Goal: Information Seeking & Learning: Find specific fact

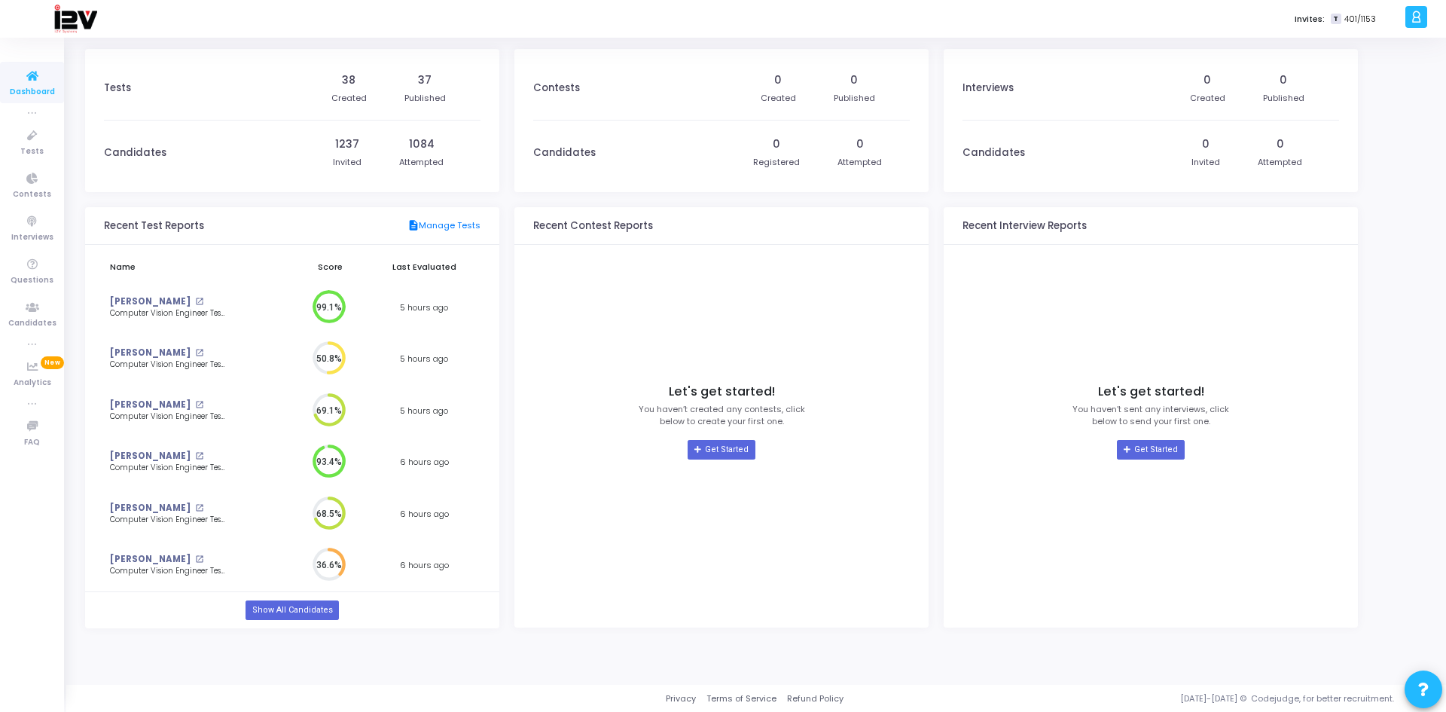
scroll to position [33, 21]
drag, startPoint x: 35, startPoint y: 319, endPoint x: 63, endPoint y: 291, distance: 39.4
click at [35, 319] on span "Candidates" at bounding box center [32, 323] width 48 height 13
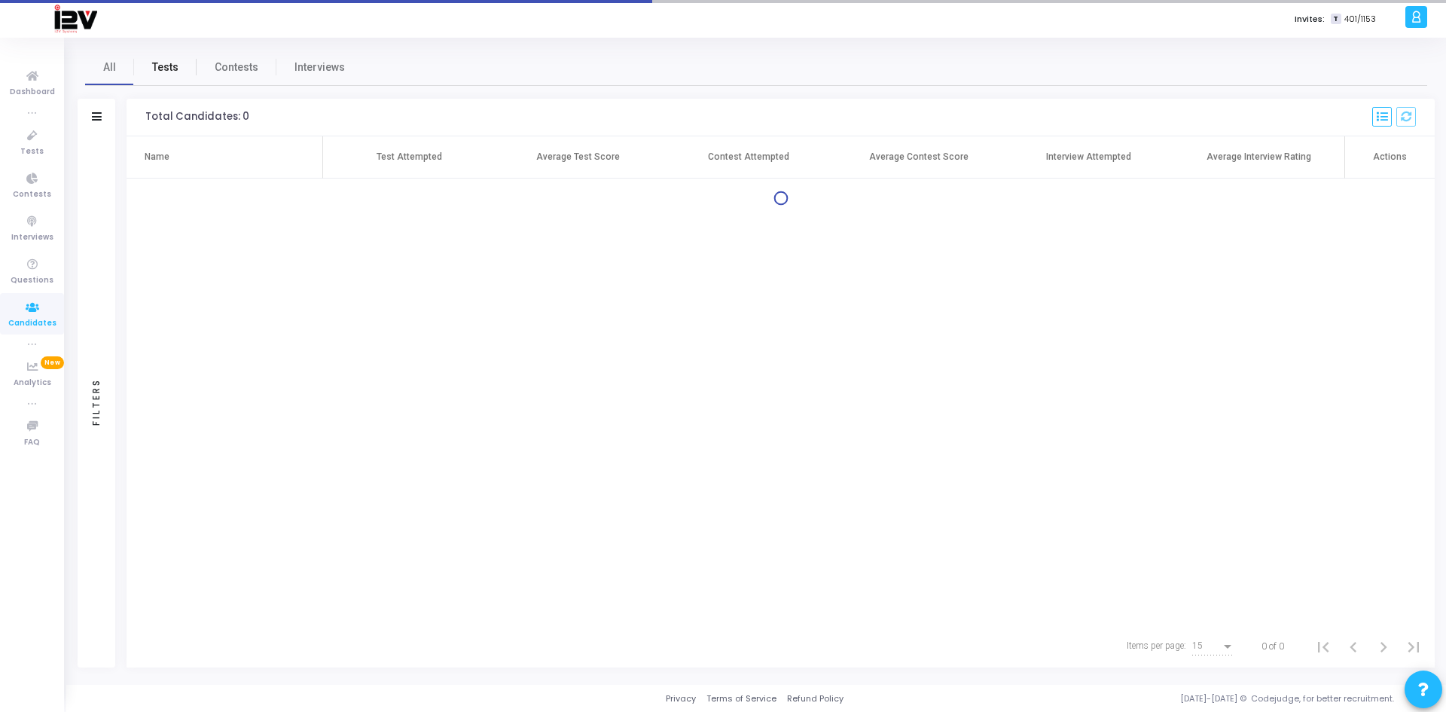
drag, startPoint x: 153, startPoint y: 71, endPoint x: 180, endPoint y: 74, distance: 27.3
click at [154, 71] on span "Tests" at bounding box center [165, 67] width 26 height 16
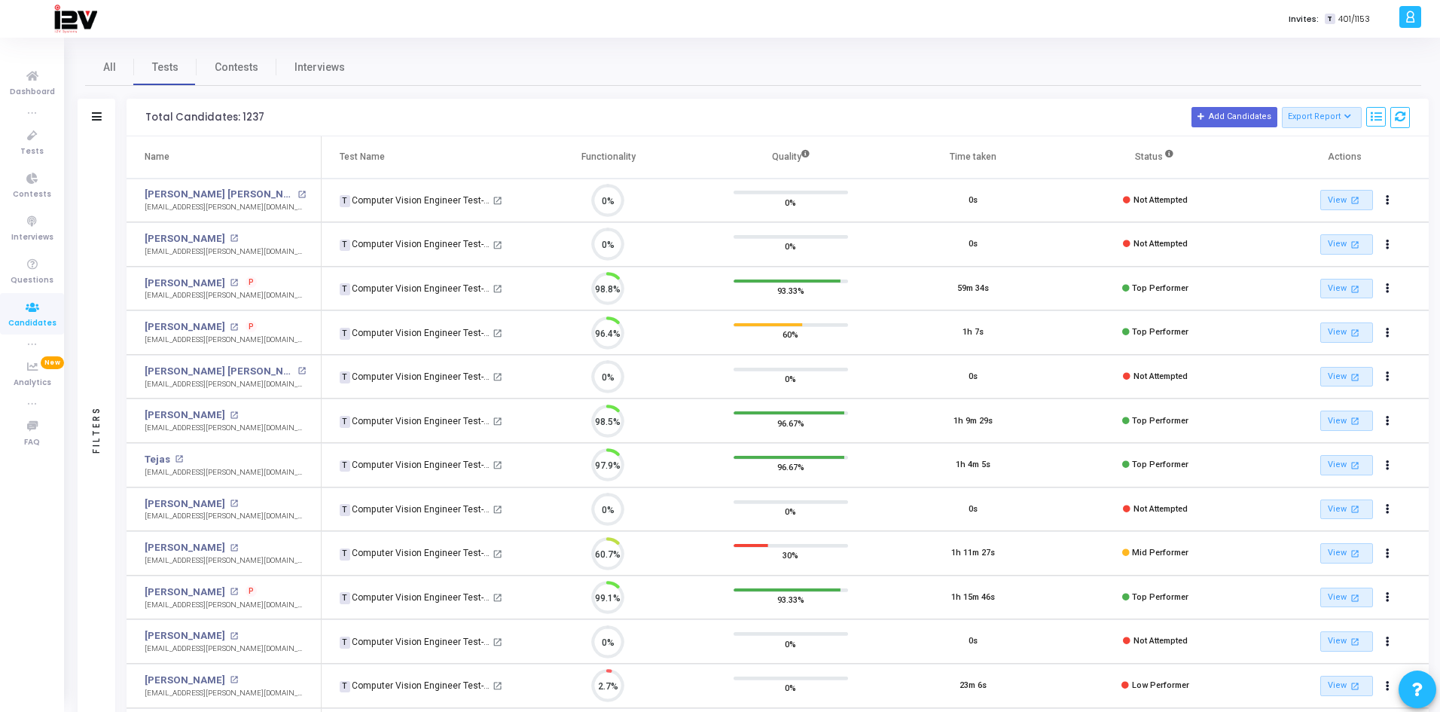
scroll to position [32, 38]
click at [26, 320] on span "Candidates" at bounding box center [32, 323] width 48 height 13
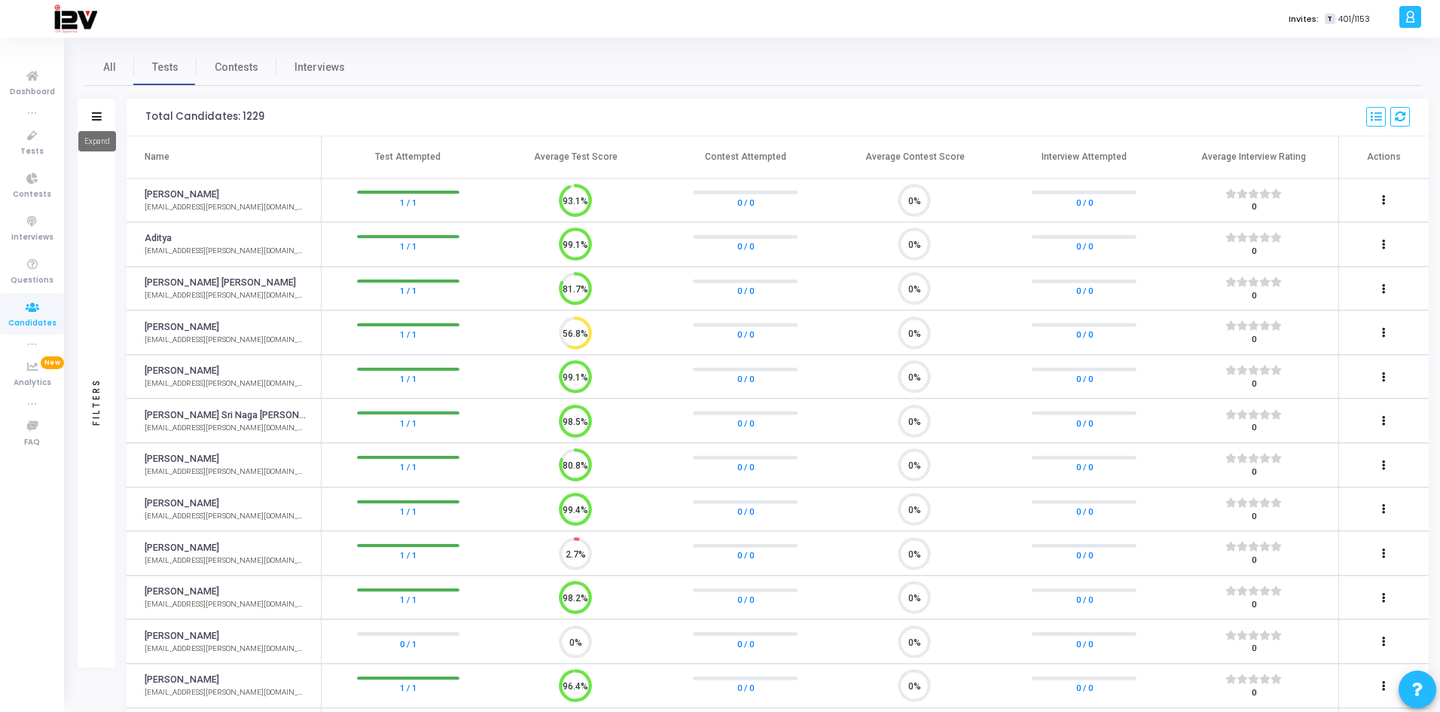
click at [95, 112] on icon at bounding box center [97, 116] width 10 height 8
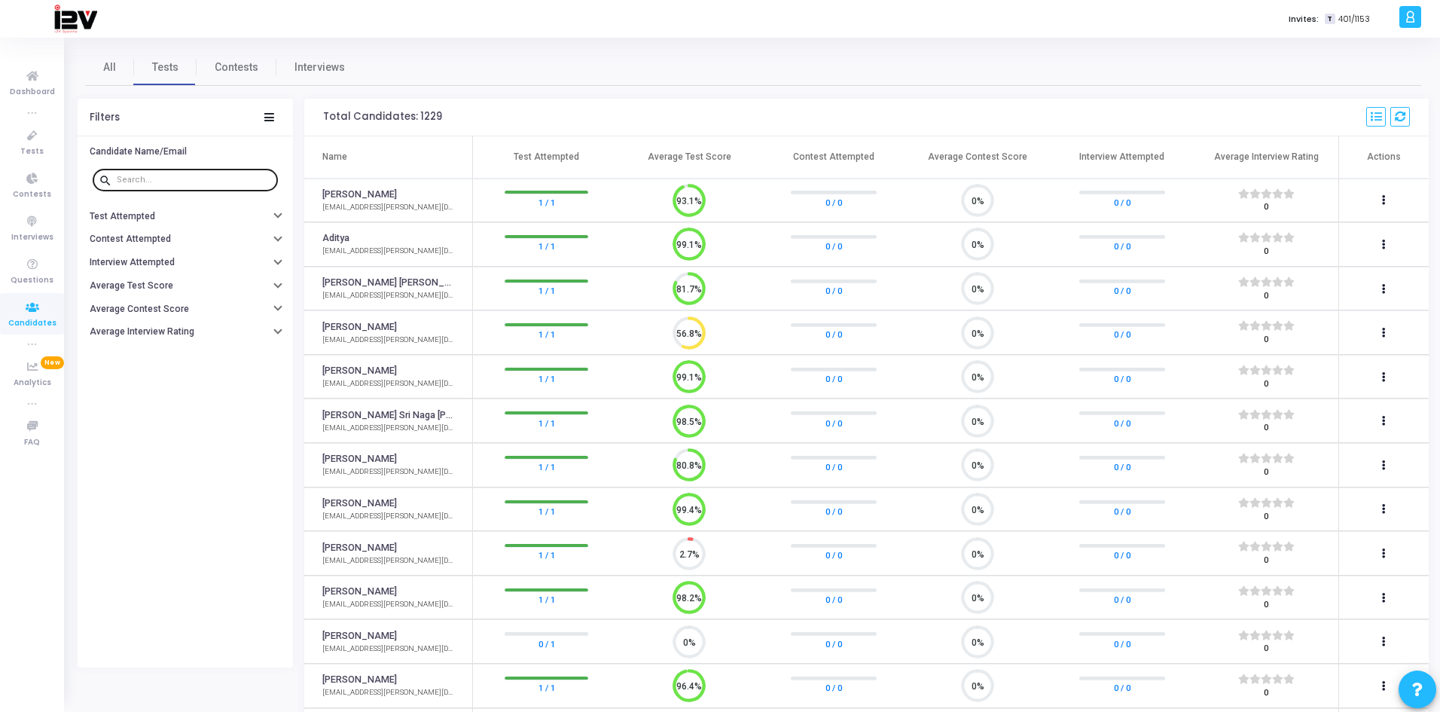
click at [193, 183] on input "text" at bounding box center [194, 179] width 155 height 9
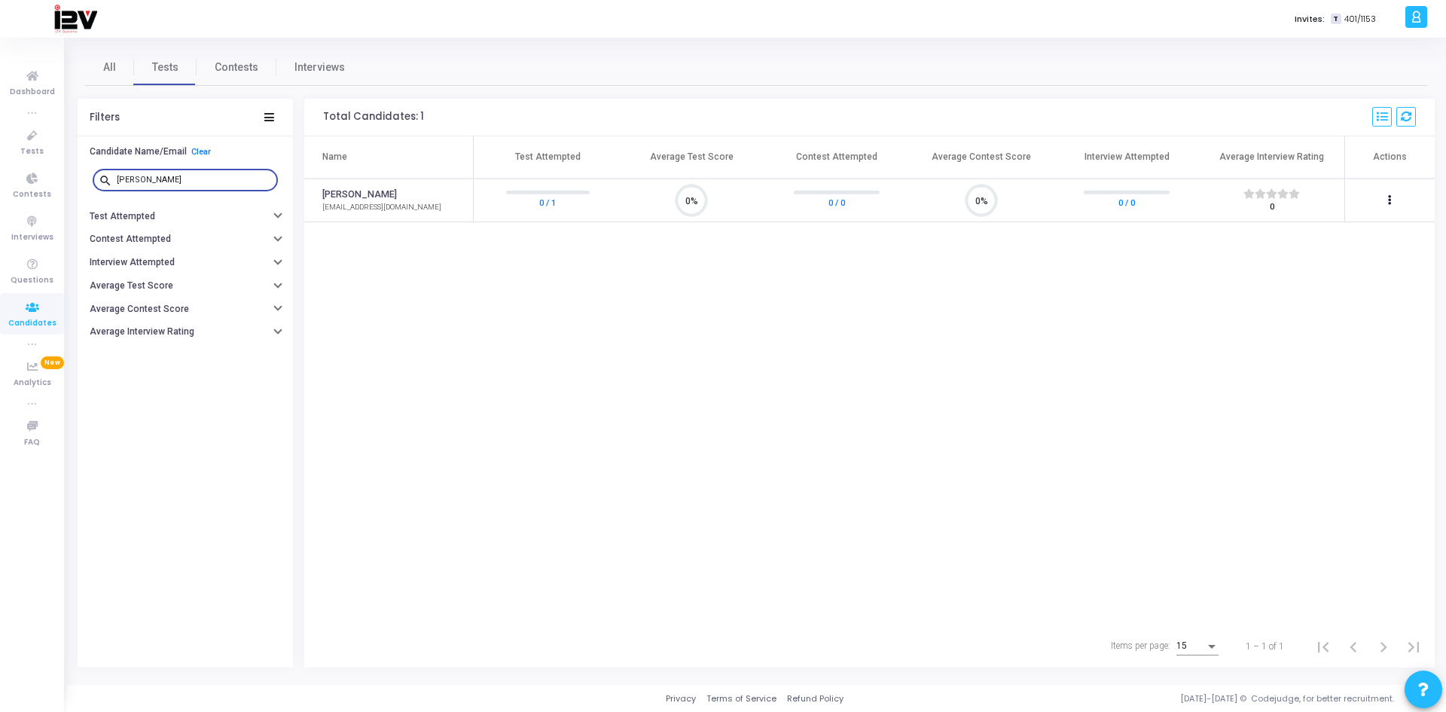
type input "[PERSON_NAME]"
click at [104, 75] on span "All" at bounding box center [109, 67] width 13 height 16
click at [170, 72] on span "Tests" at bounding box center [165, 67] width 26 height 16
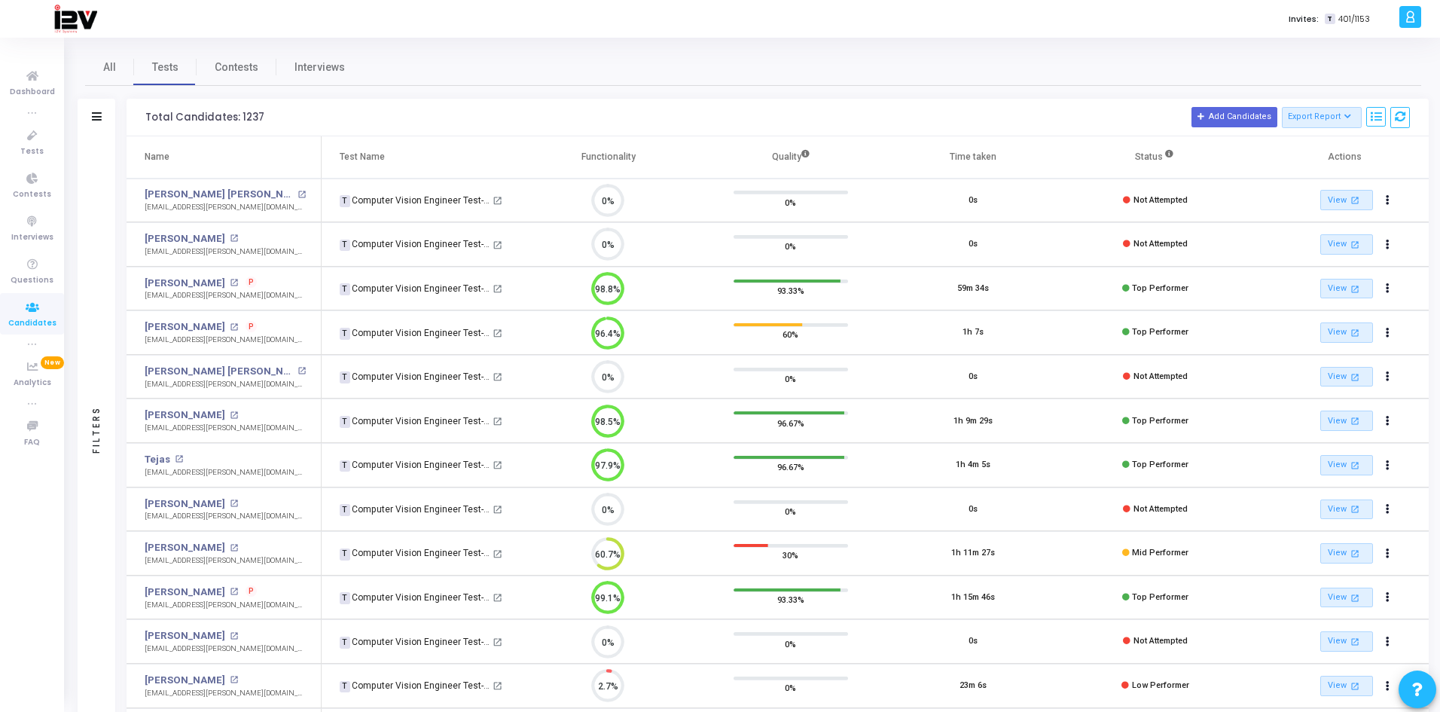
click at [103, 117] on div "Filters" at bounding box center [97, 118] width 38 height 38
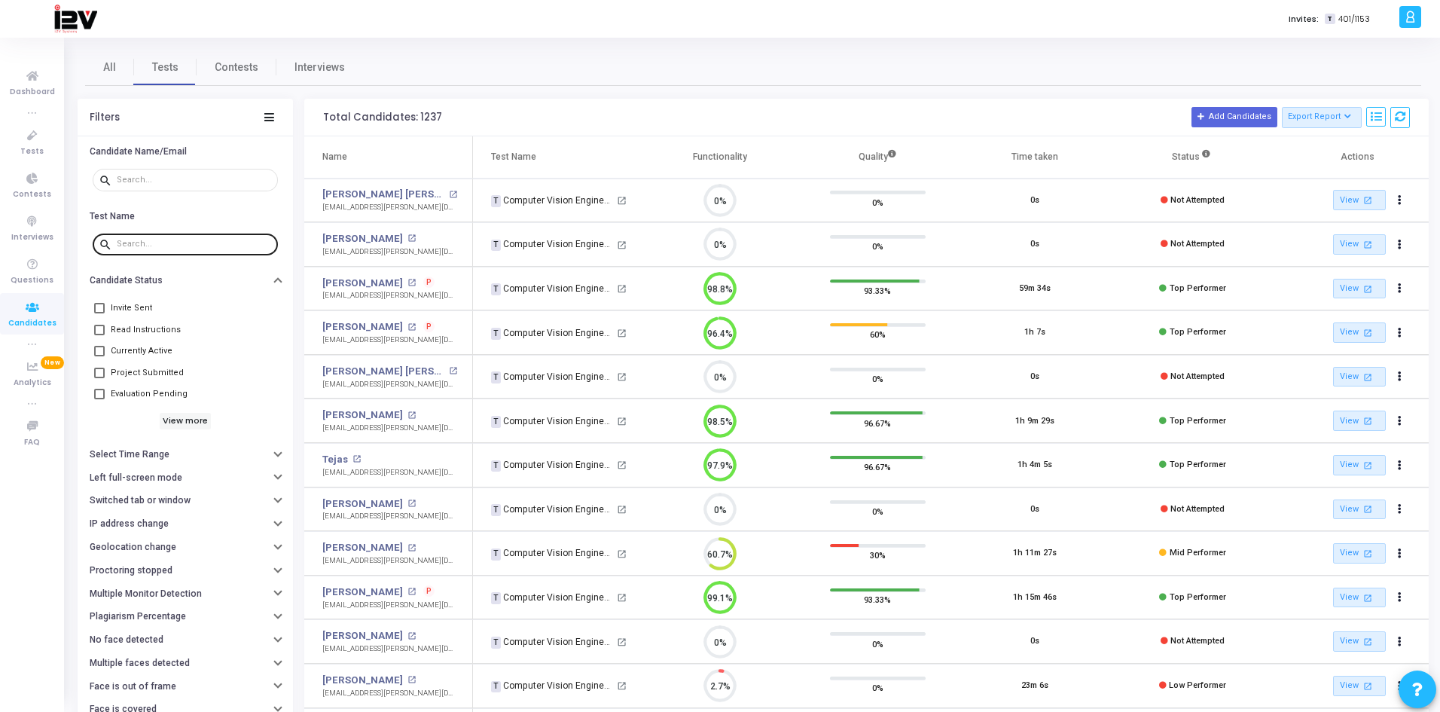
click at [184, 239] on input "text" at bounding box center [194, 243] width 155 height 9
click at [150, 177] on input "text" at bounding box center [194, 179] width 155 height 9
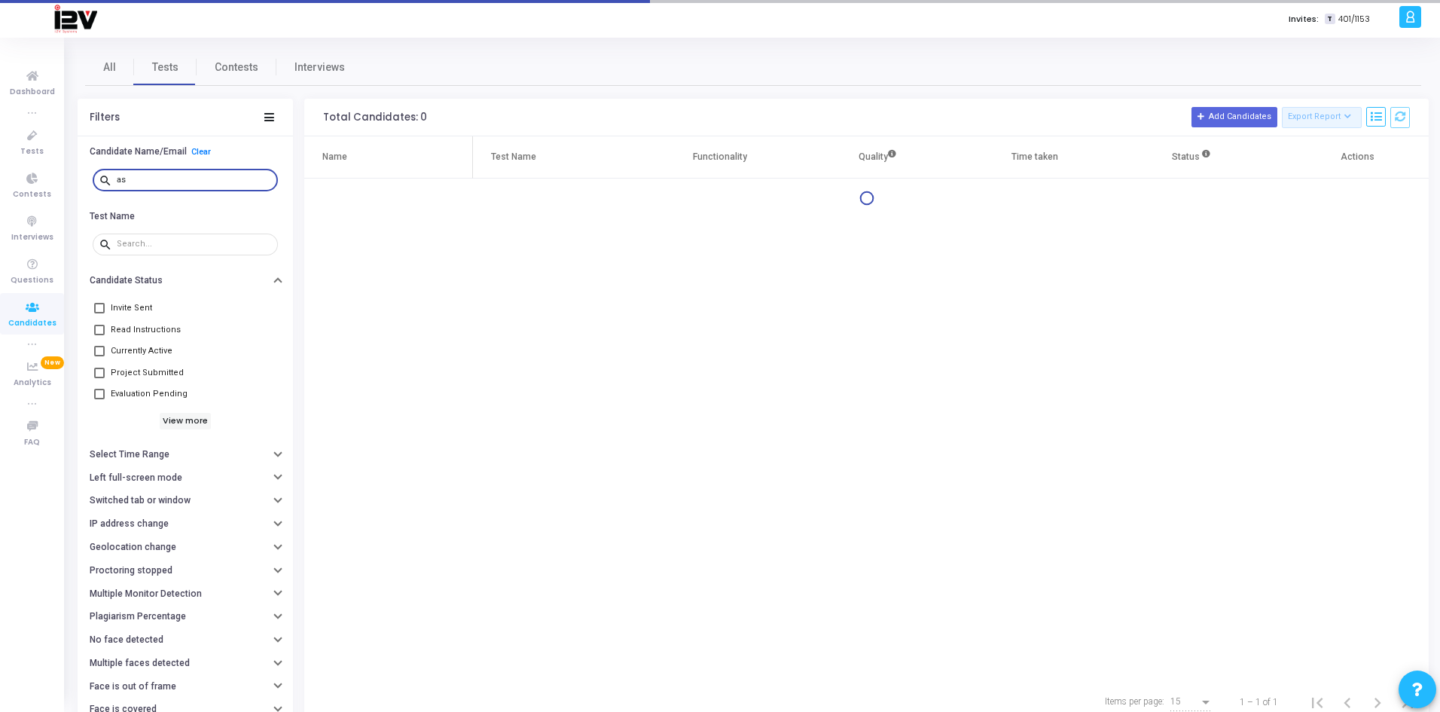
type input "a"
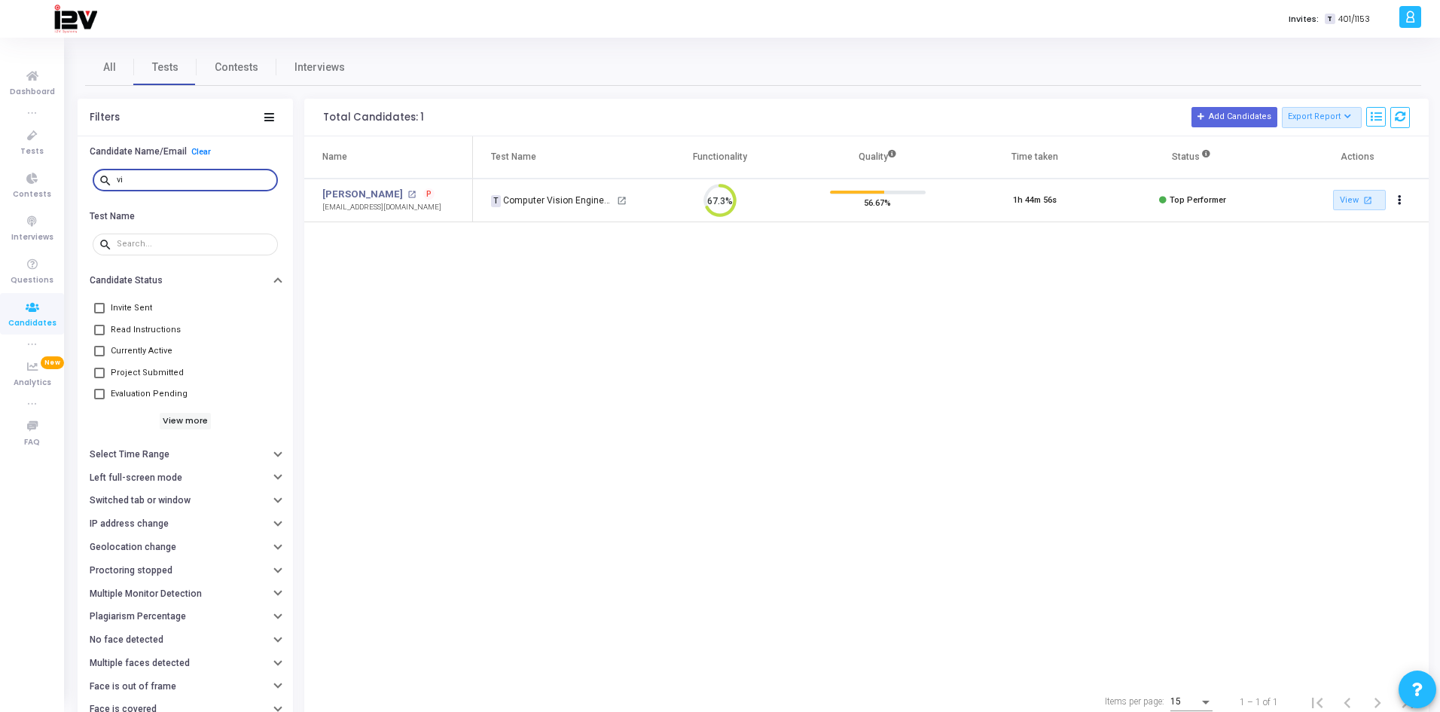
type input "v"
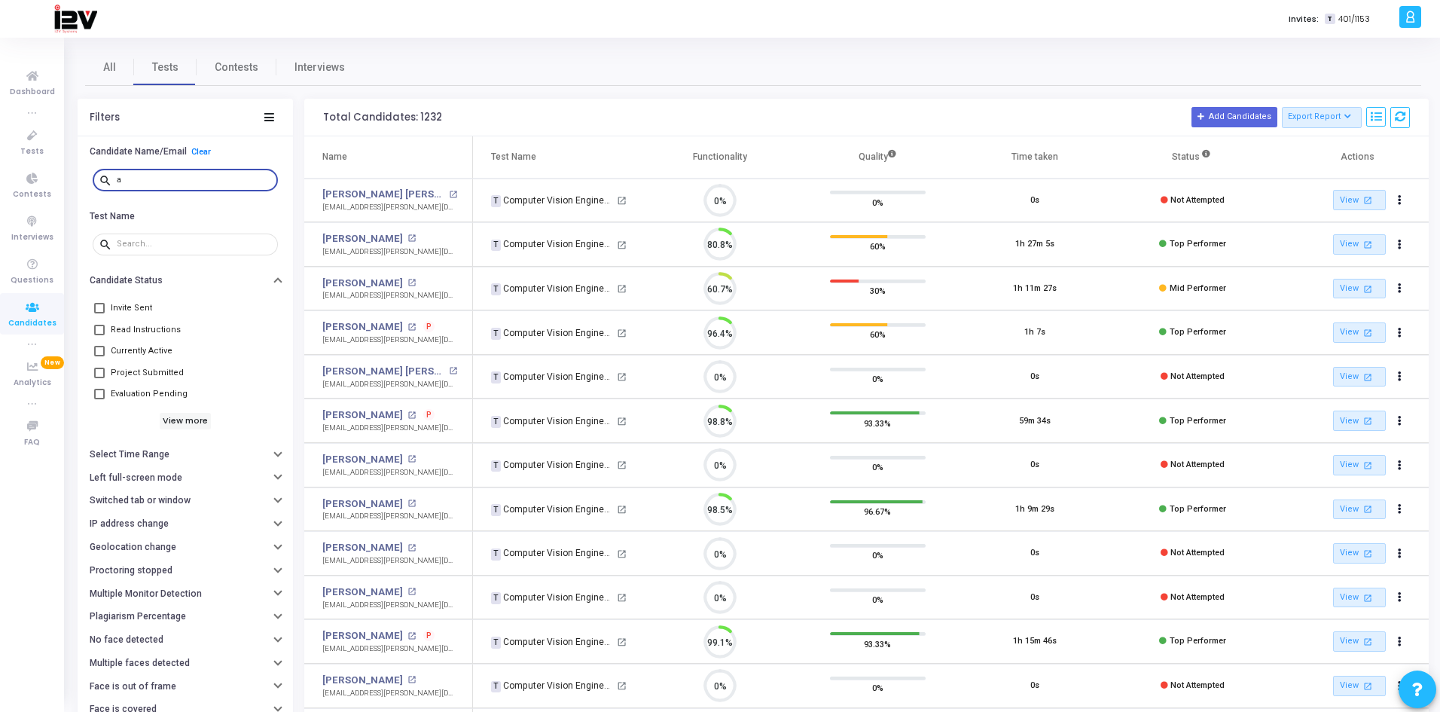
scroll to position [32, 38]
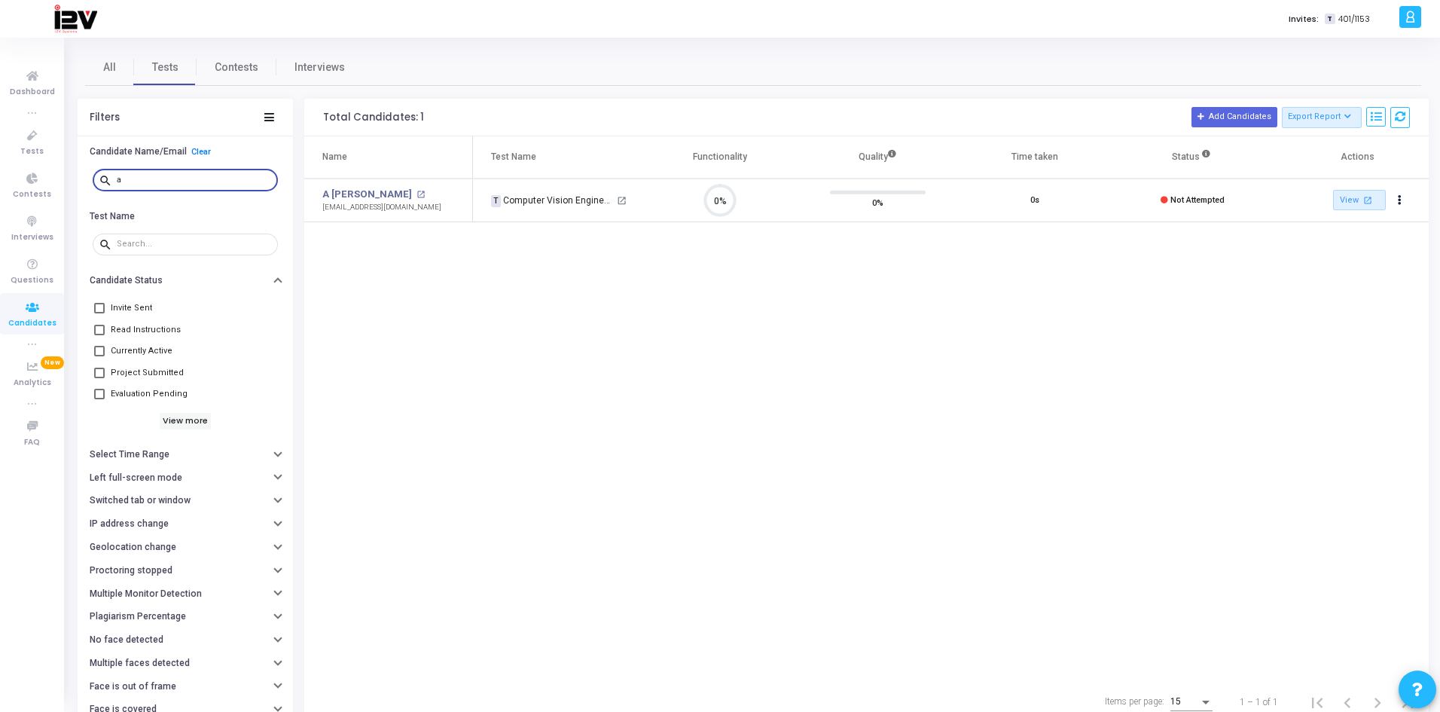
type input "a"
type input "[PERSON_NAME]"
drag, startPoint x: 210, startPoint y: 178, endPoint x: -55, endPoint y: 176, distance: 265.1
click at [0, 176] on html "</div></div> D [PERSON_NAME] Subscribe to a plan of your choice Settings Accoun…" at bounding box center [720, 356] width 1440 height 712
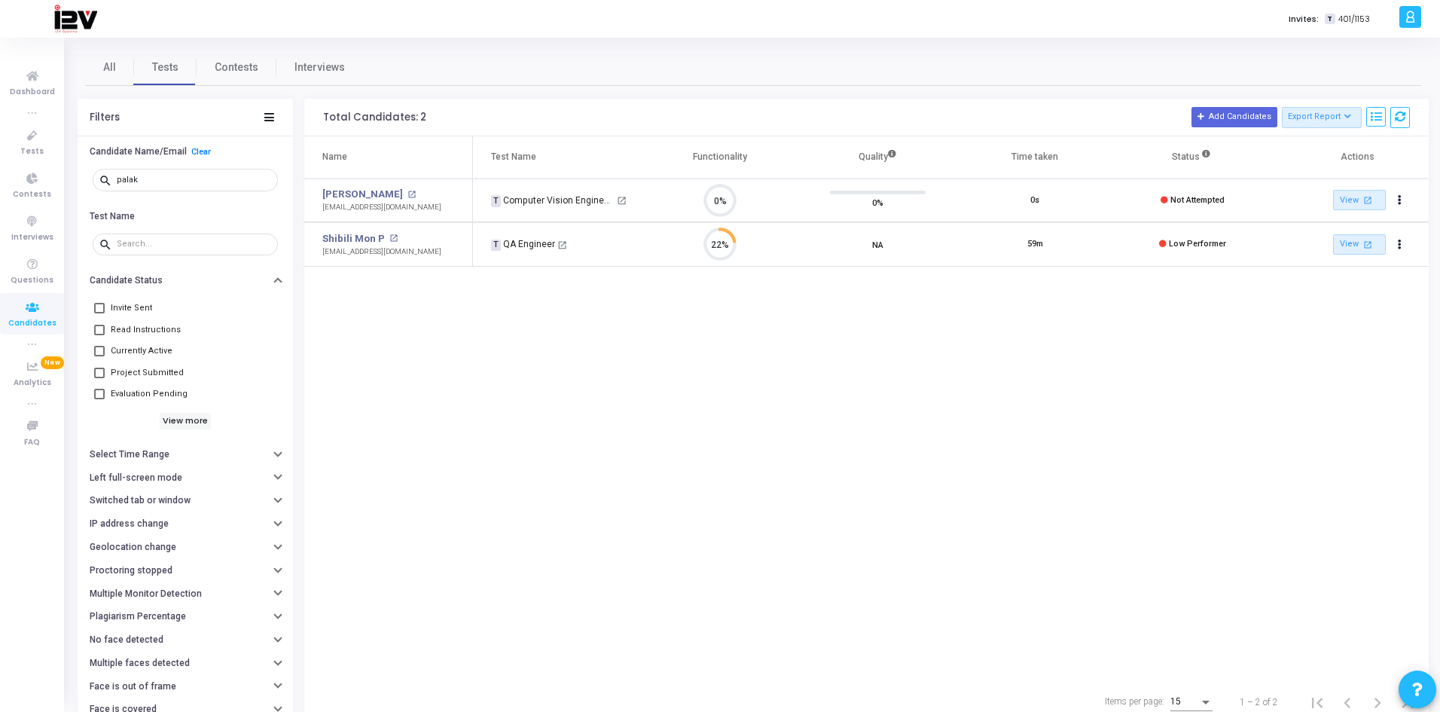
drag, startPoint x: 179, startPoint y: 173, endPoint x: 88, endPoint y: 182, distance: 91.5
click at [88, 182] on div "search palak" at bounding box center [185, 180] width 215 height 34
click at [148, 172] on div "palak" at bounding box center [194, 179] width 155 height 24
type input "p"
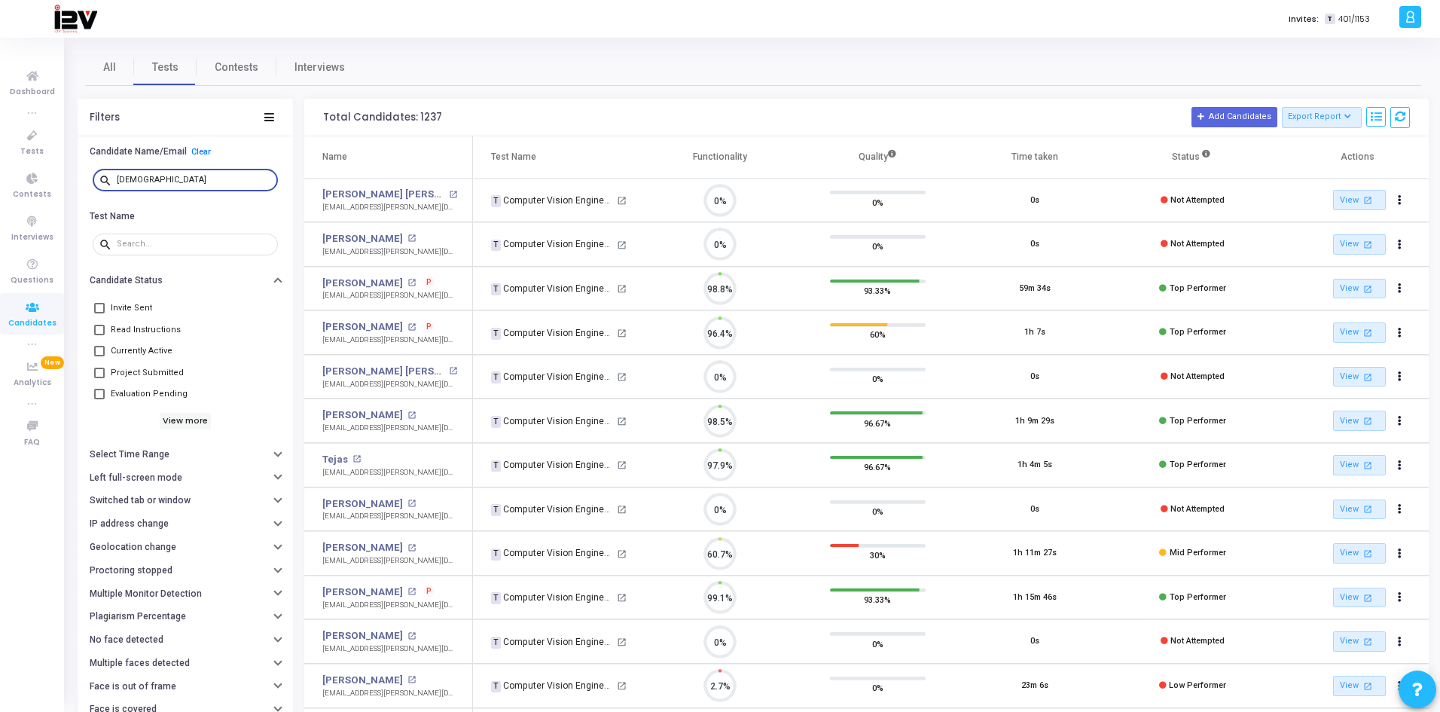
scroll to position [32, 38]
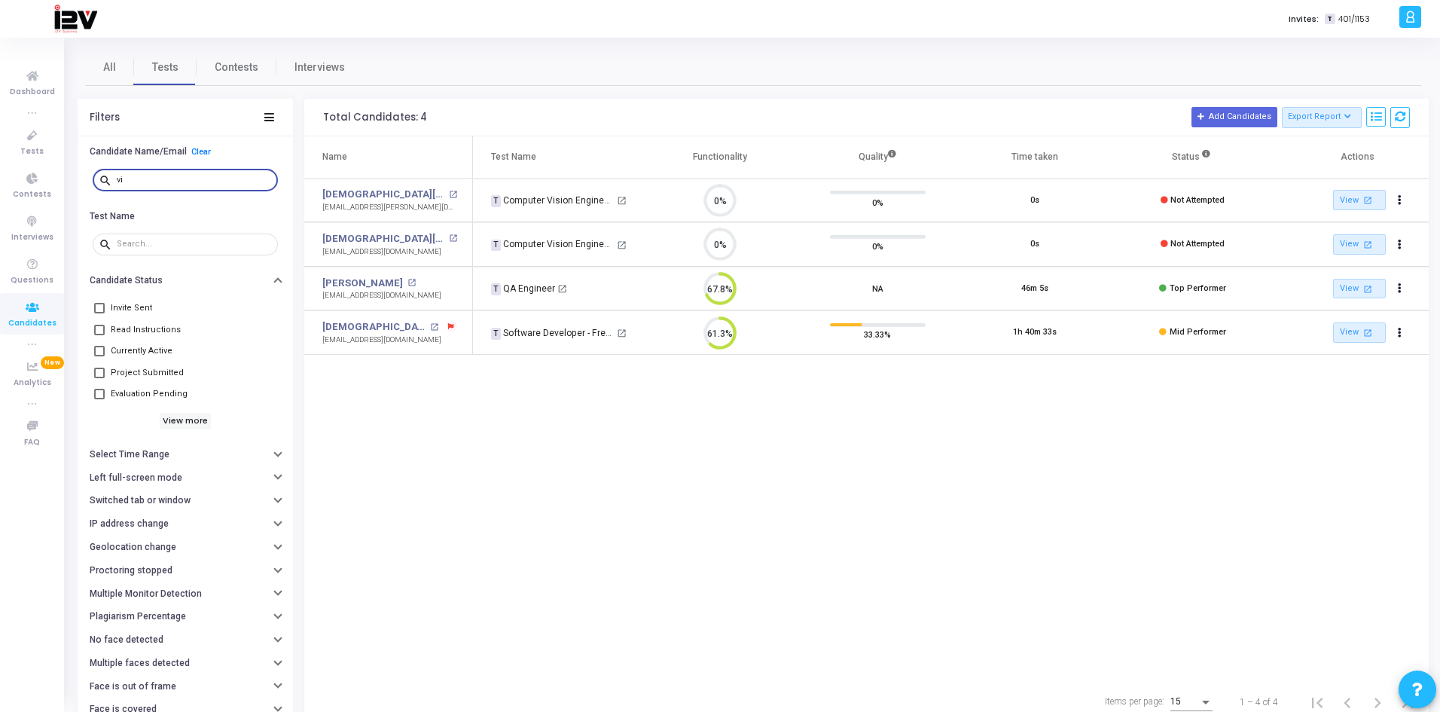
type input "v"
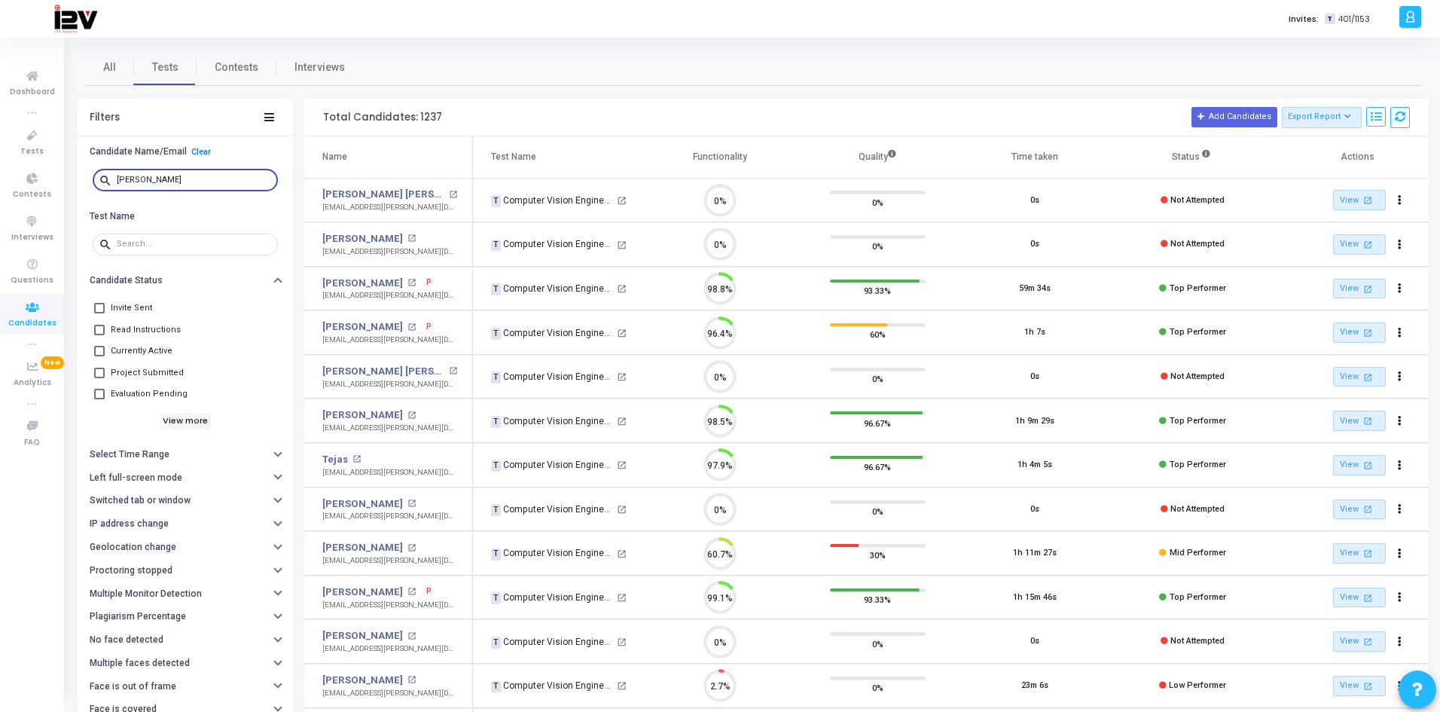
scroll to position [32, 38]
click at [139, 178] on input "[PERSON_NAME]" at bounding box center [194, 179] width 155 height 9
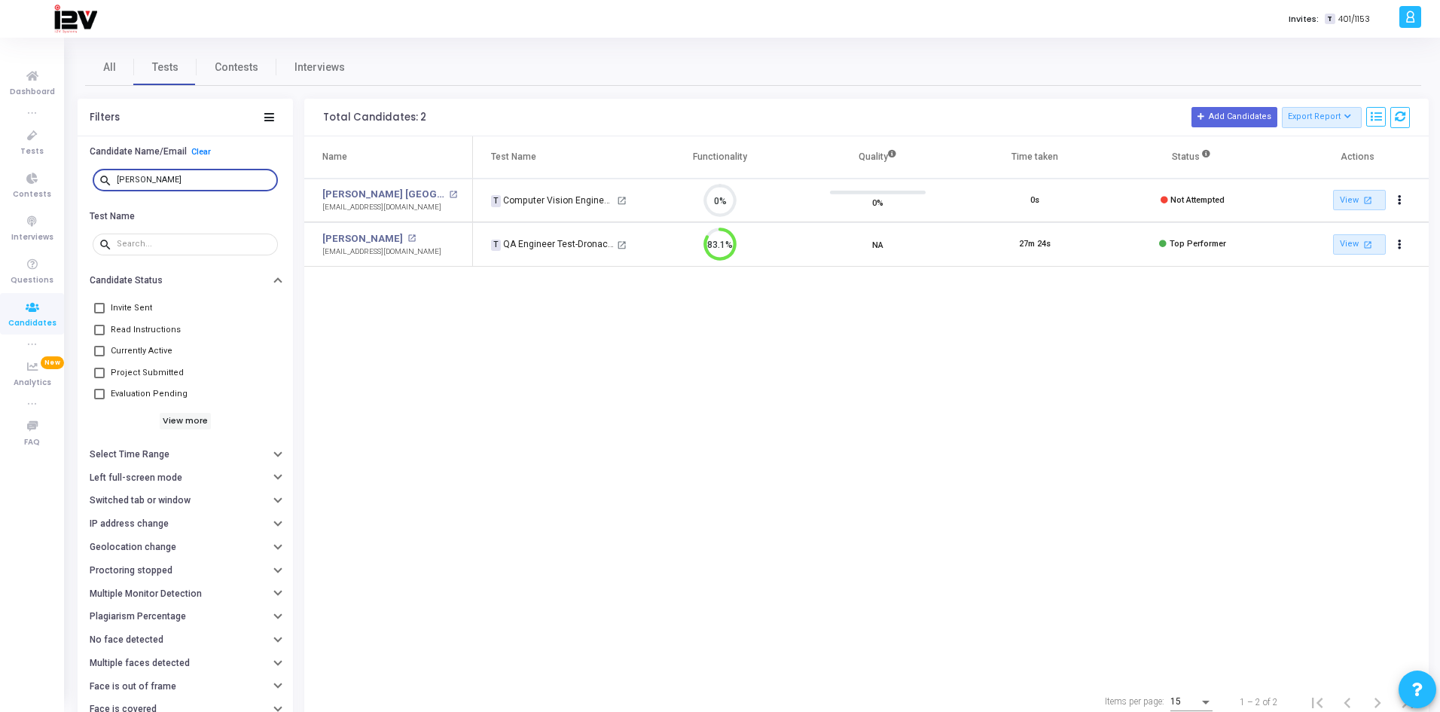
type input "[PERSON_NAME]"
drag, startPoint x: 186, startPoint y: 178, endPoint x: 92, endPoint y: 182, distance: 94.2
click at [92, 182] on div "search [PERSON_NAME]" at bounding box center [185, 180] width 193 height 34
type input "[PERSON_NAME]"
